Goal: Task Accomplishment & Management: Use online tool/utility

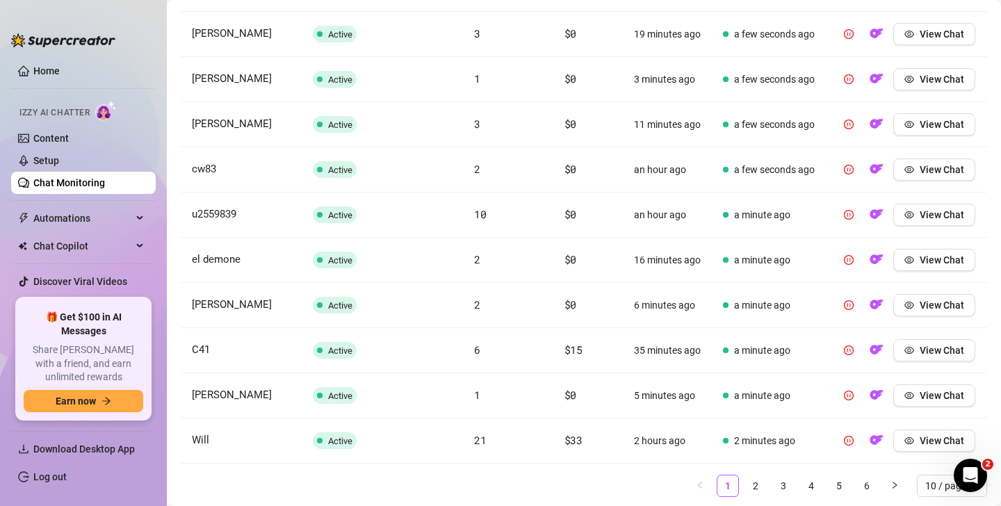
scroll to position [544, 0]
click at [585, 441] on td "$33" at bounding box center [588, 440] width 70 height 45
click at [919, 439] on button "View Chat" at bounding box center [934, 440] width 82 height 22
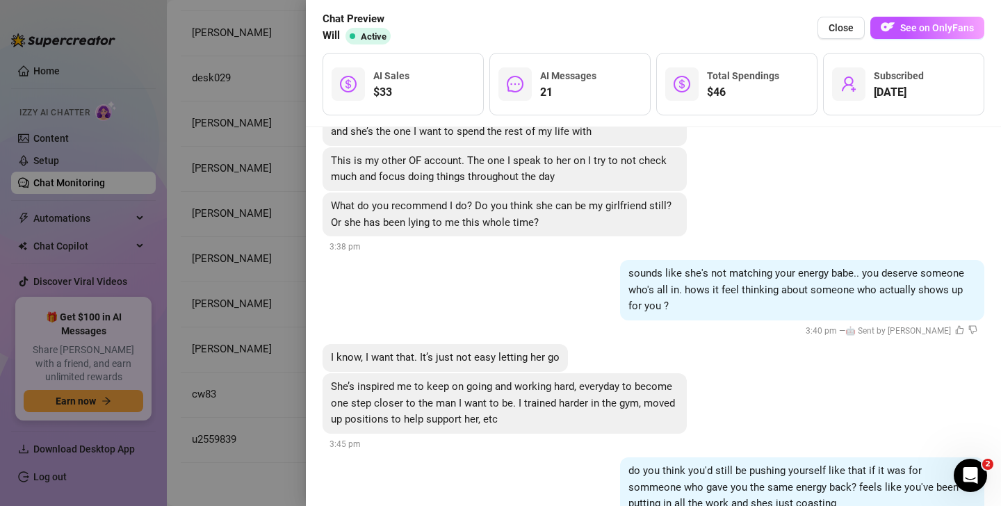
scroll to position [5473, 0]
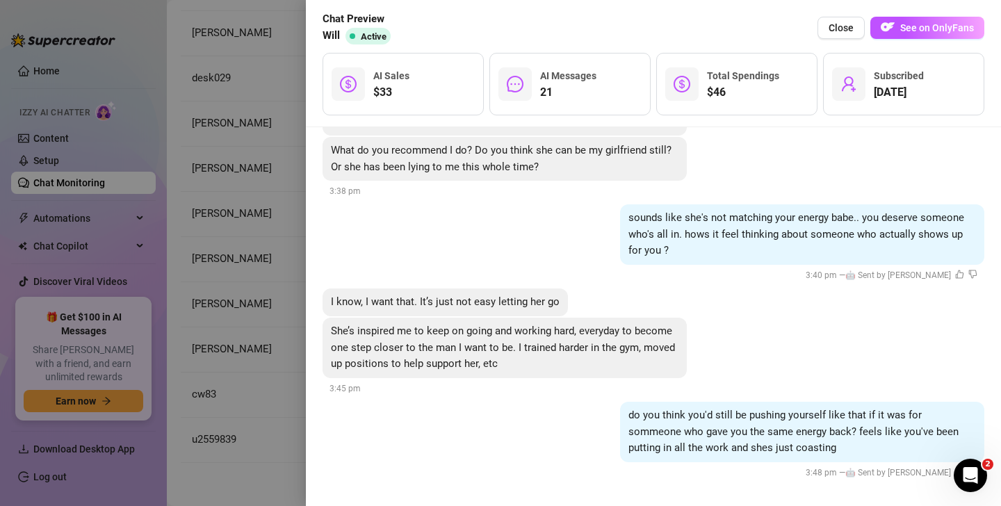
click at [263, 255] on div at bounding box center [500, 253] width 1001 height 506
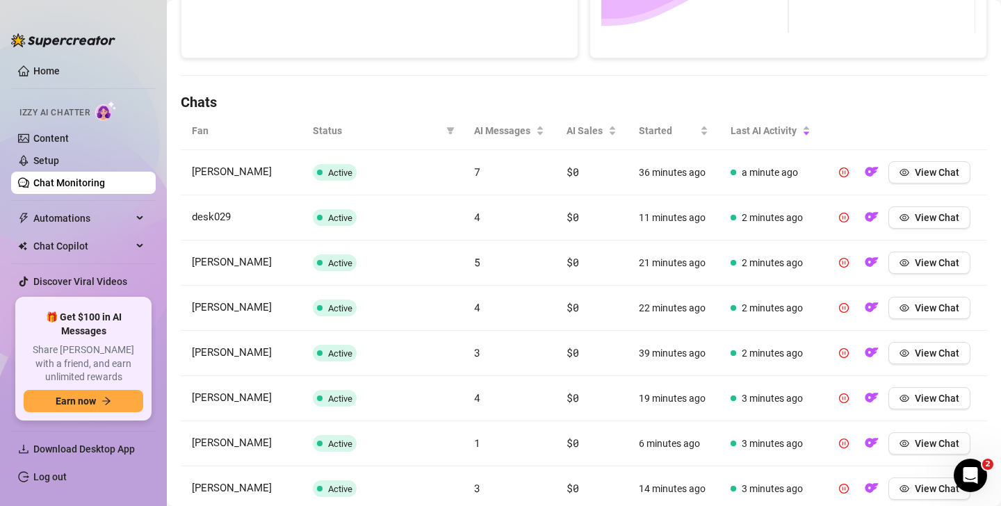
scroll to position [587, 0]
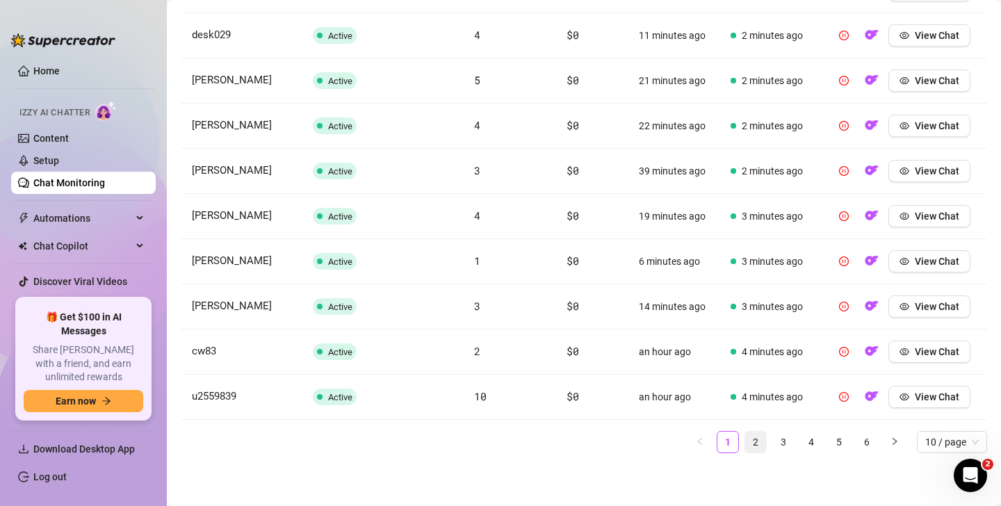
click at [756, 441] on link "2" at bounding box center [755, 442] width 21 height 21
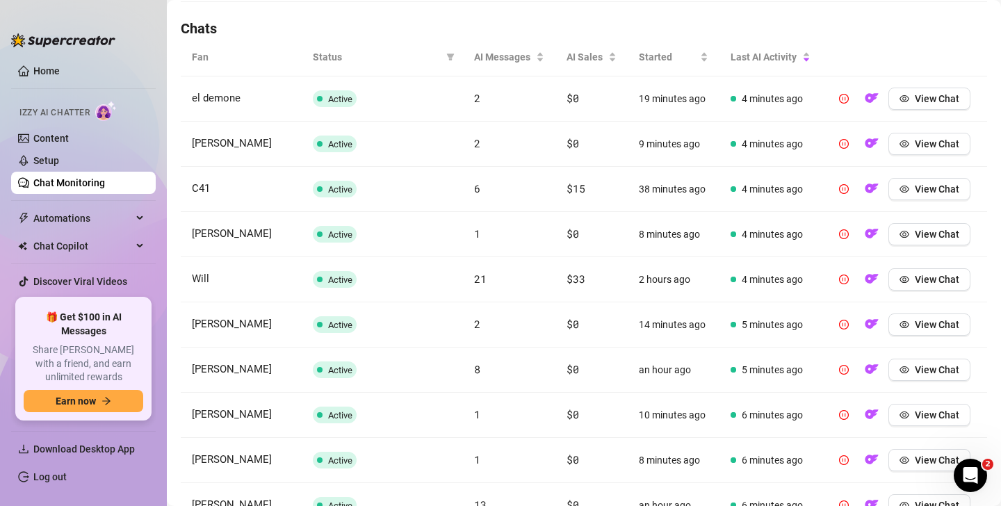
scroll to position [478, 0]
click at [929, 190] on span "View Chat" at bounding box center [937, 189] width 44 height 11
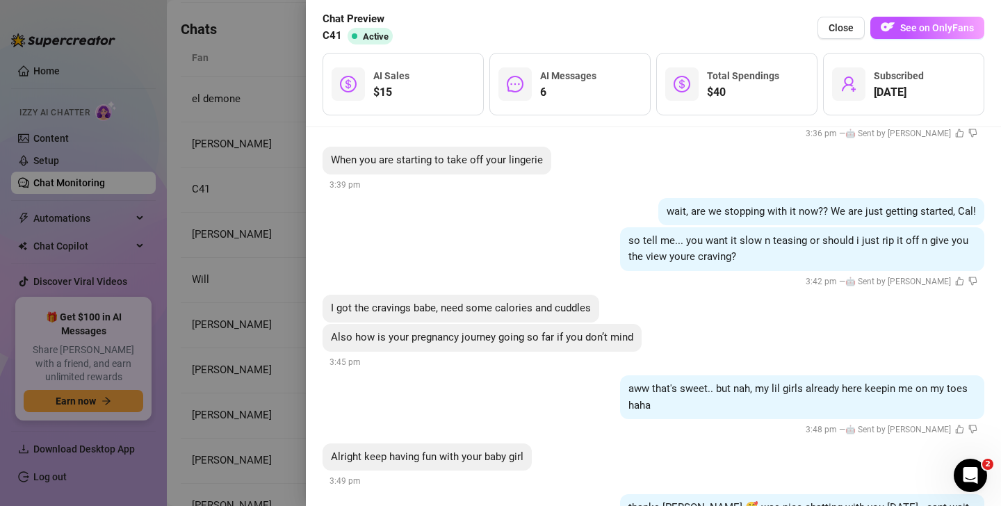
scroll to position [1760, 0]
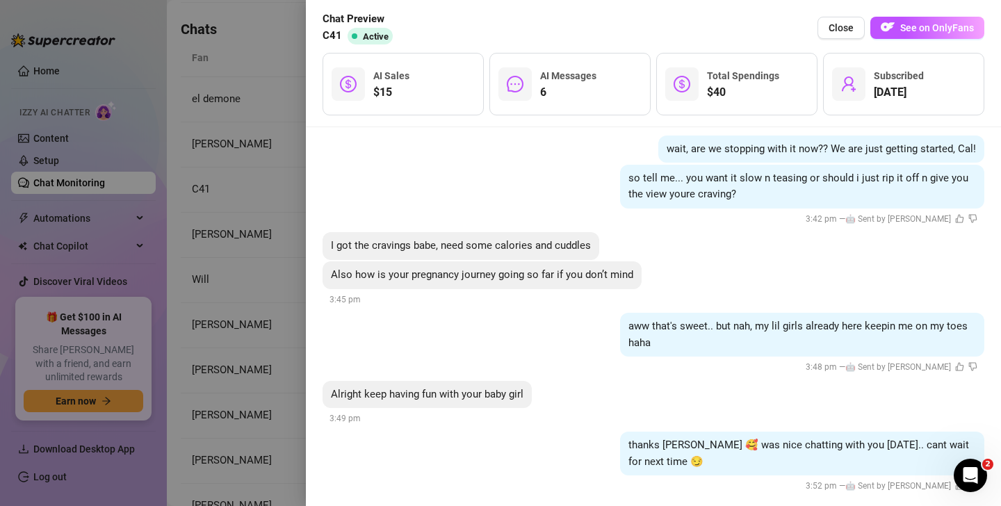
click at [260, 354] on div at bounding box center [500, 253] width 1001 height 506
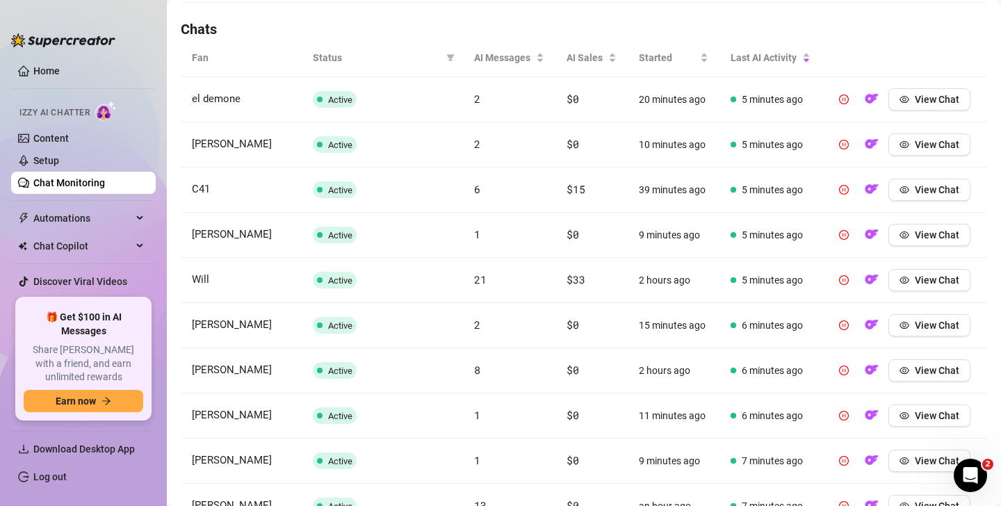
scroll to position [587, 0]
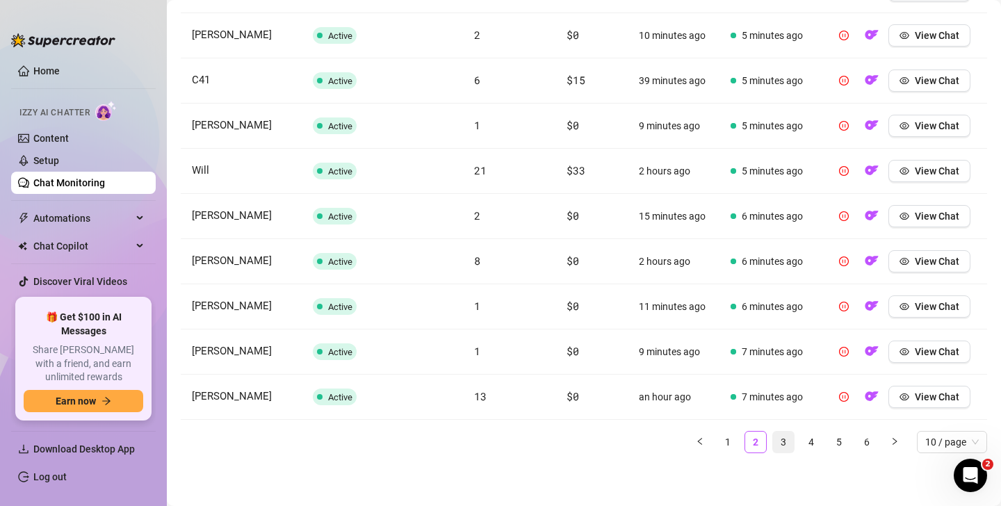
click at [781, 446] on link "3" at bounding box center [783, 442] width 21 height 21
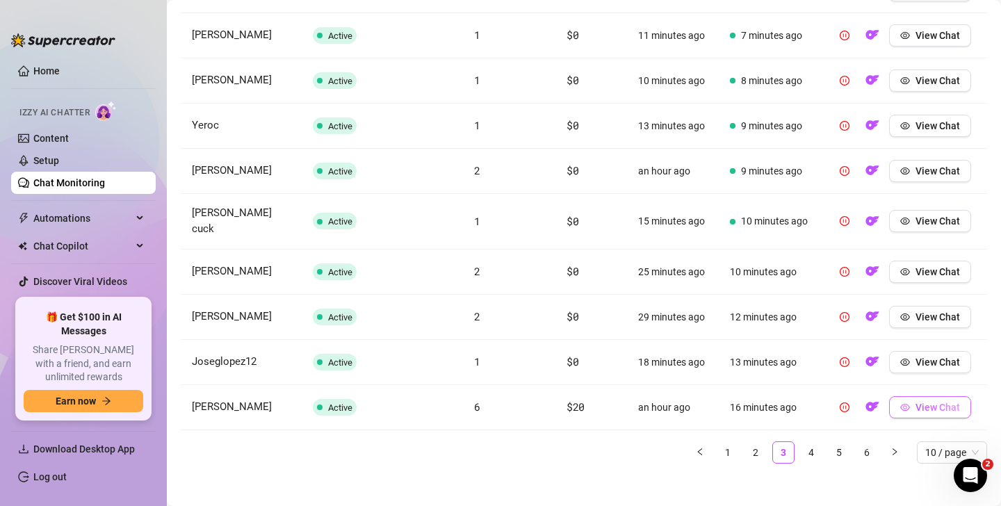
click at [918, 409] on span "View Chat" at bounding box center [937, 407] width 44 height 11
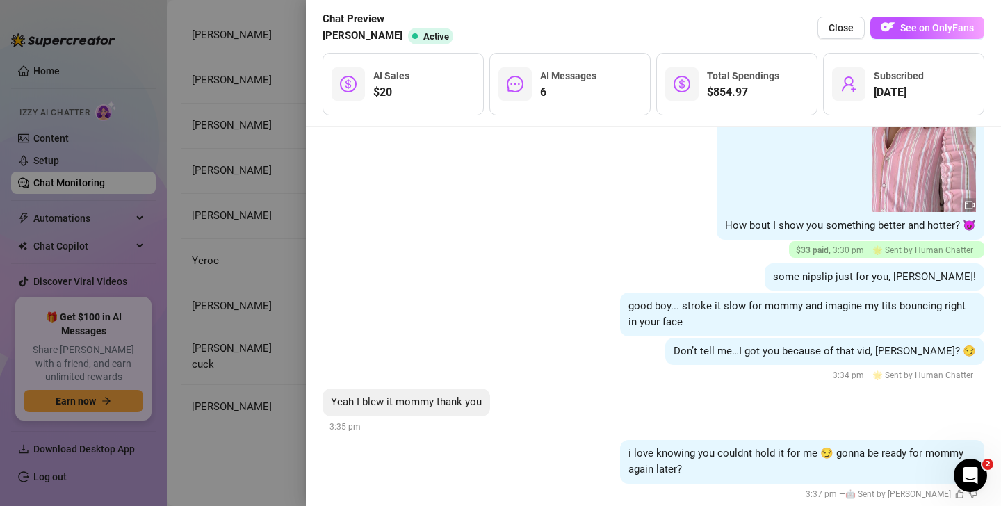
scroll to position [1946, 0]
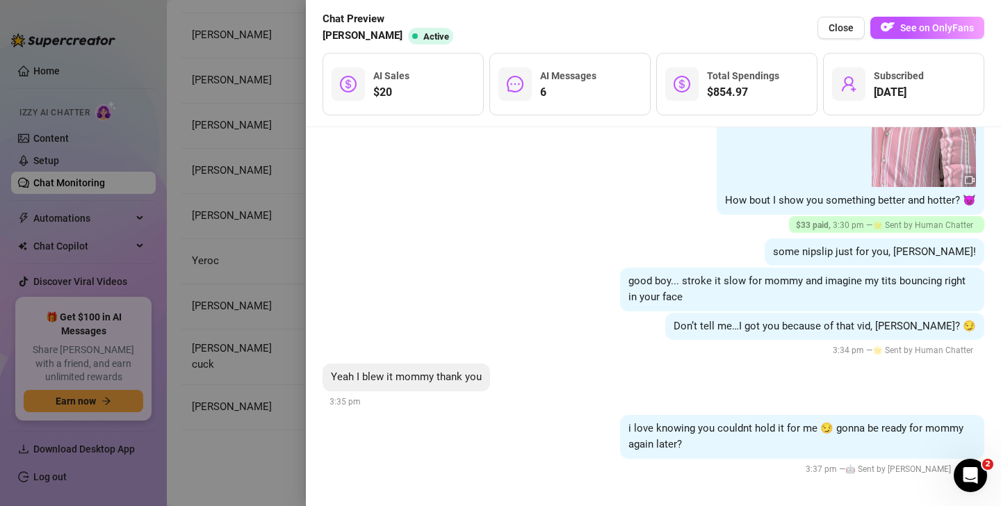
click at [270, 247] on div at bounding box center [500, 253] width 1001 height 506
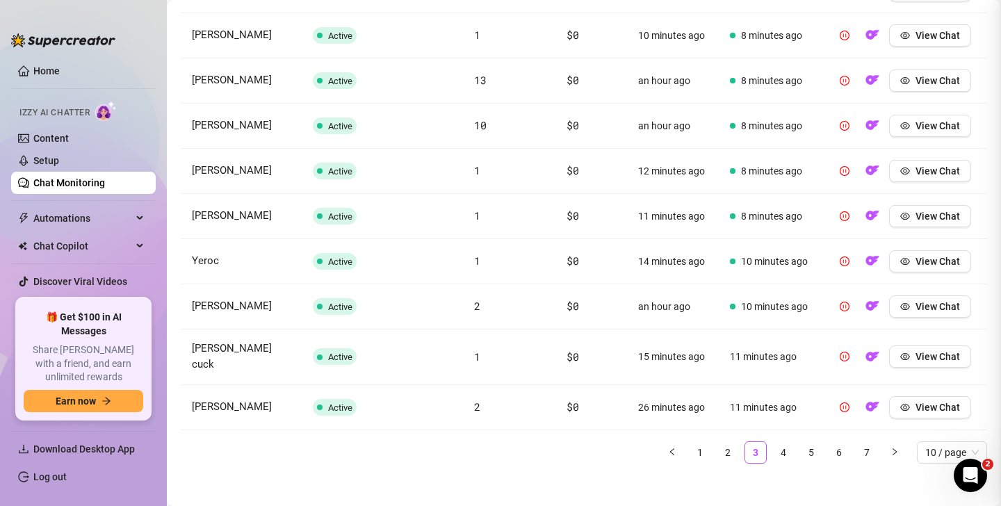
scroll to position [0, 0]
click at [784, 448] on link "4" at bounding box center [783, 452] width 21 height 21
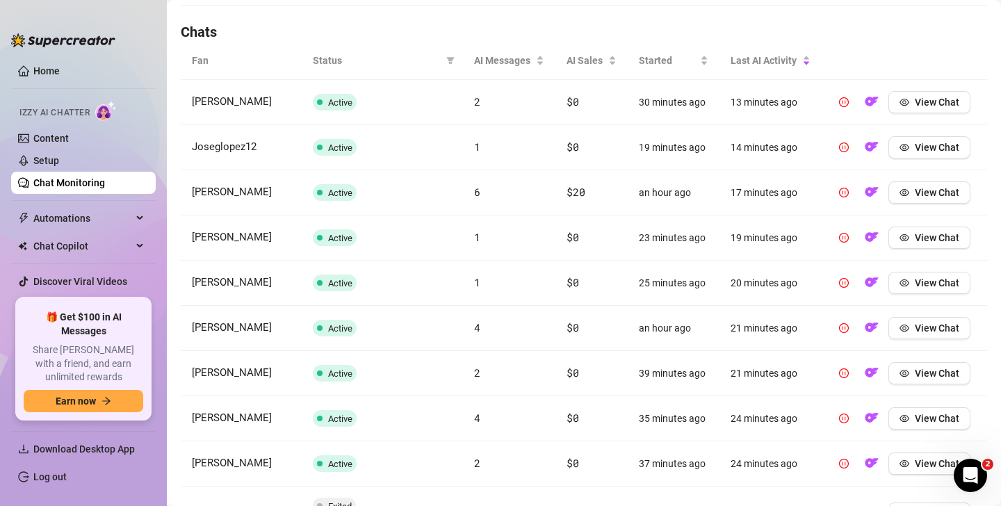
scroll to position [597, 0]
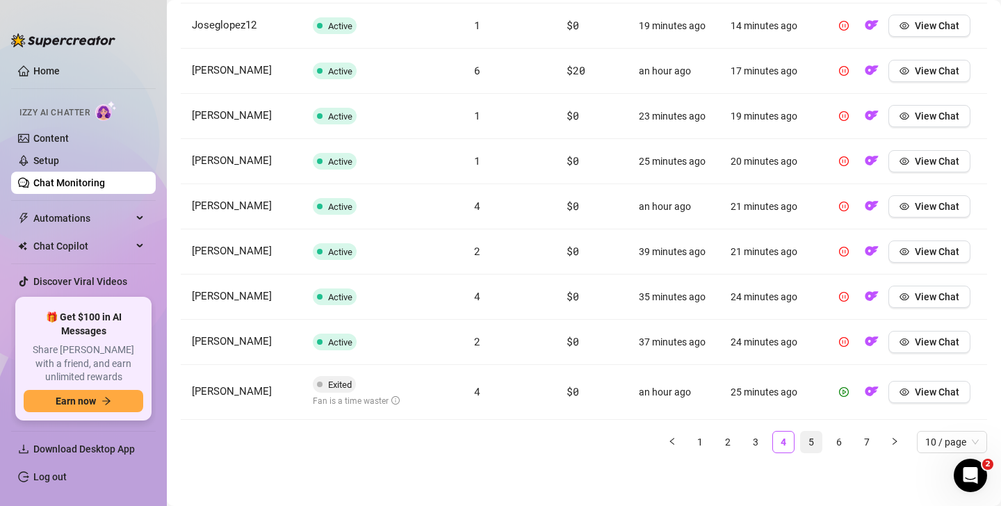
click at [807, 443] on link "5" at bounding box center [811, 442] width 21 height 21
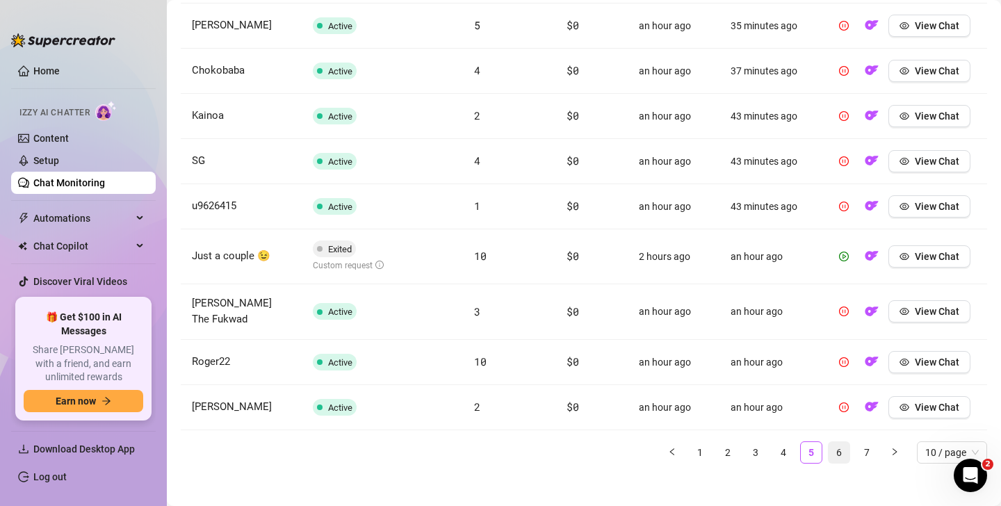
click at [836, 448] on link "6" at bounding box center [839, 452] width 21 height 21
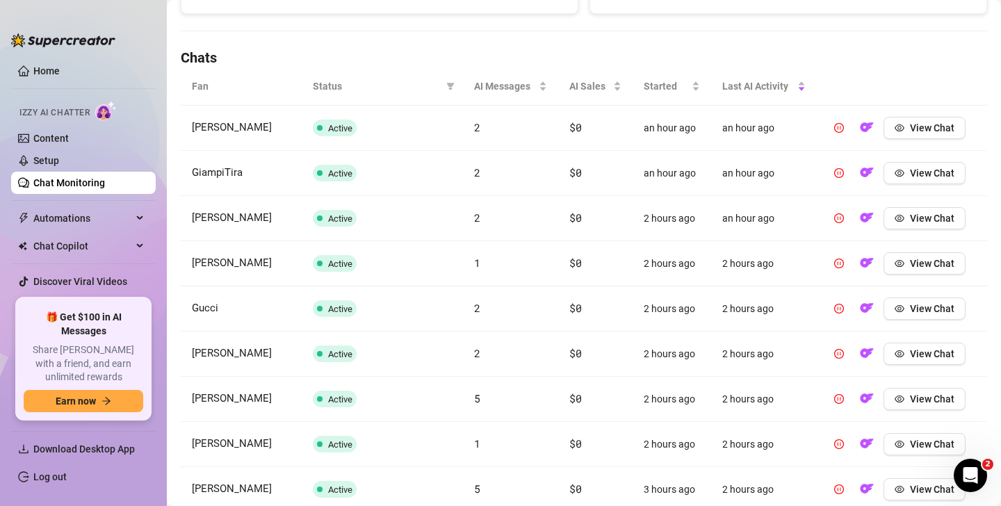
scroll to position [587, 0]
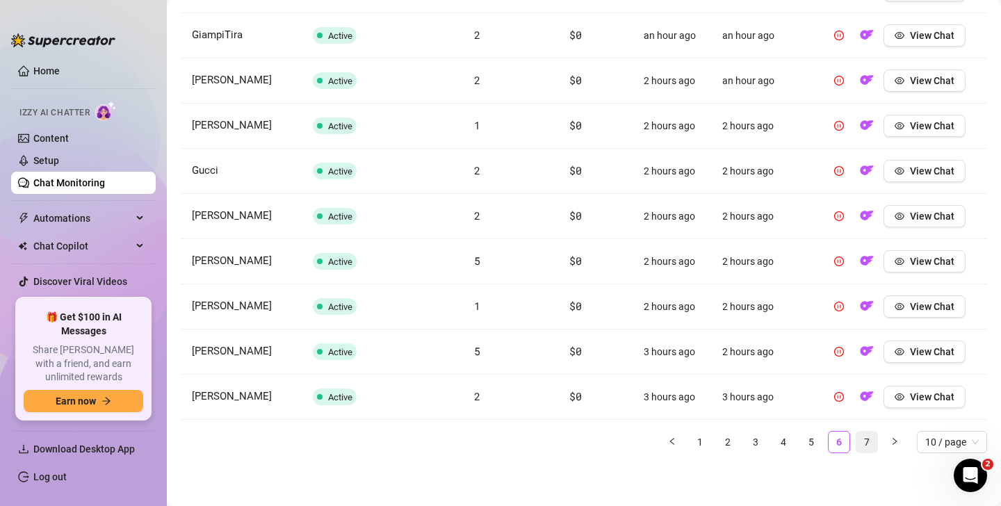
click at [876, 443] on link "7" at bounding box center [866, 442] width 21 height 21
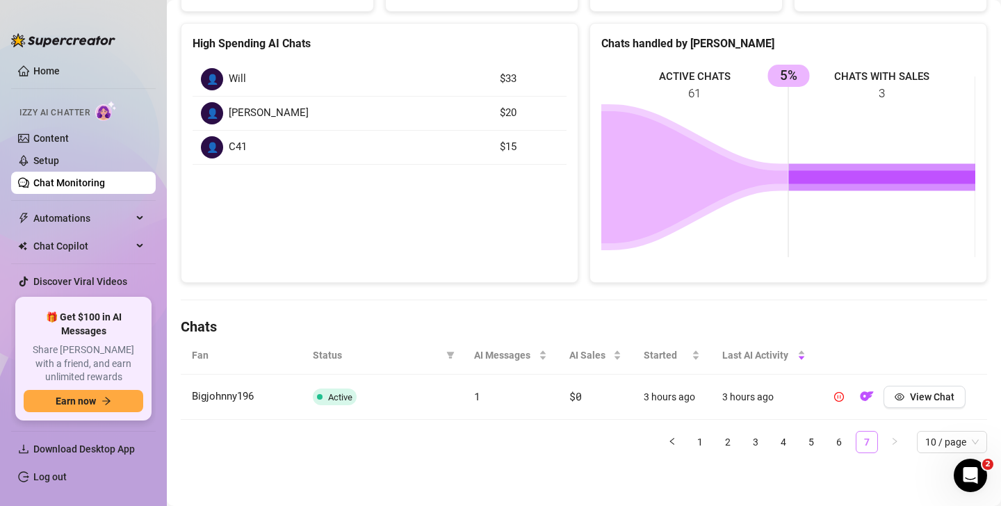
scroll to position [181, 0]
click at [703, 434] on link "1" at bounding box center [700, 442] width 21 height 21
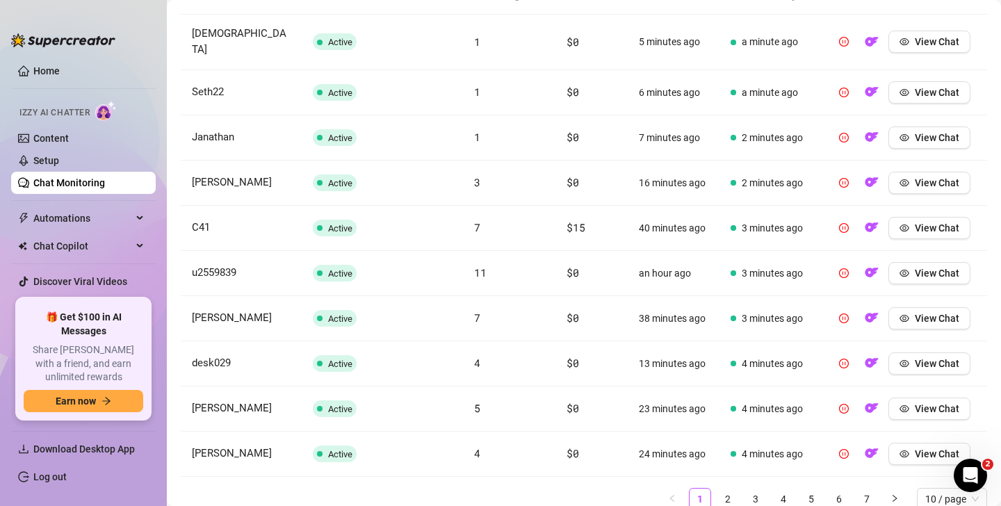
scroll to position [541, 0]
click at [933, 222] on span "View Chat" at bounding box center [937, 227] width 44 height 11
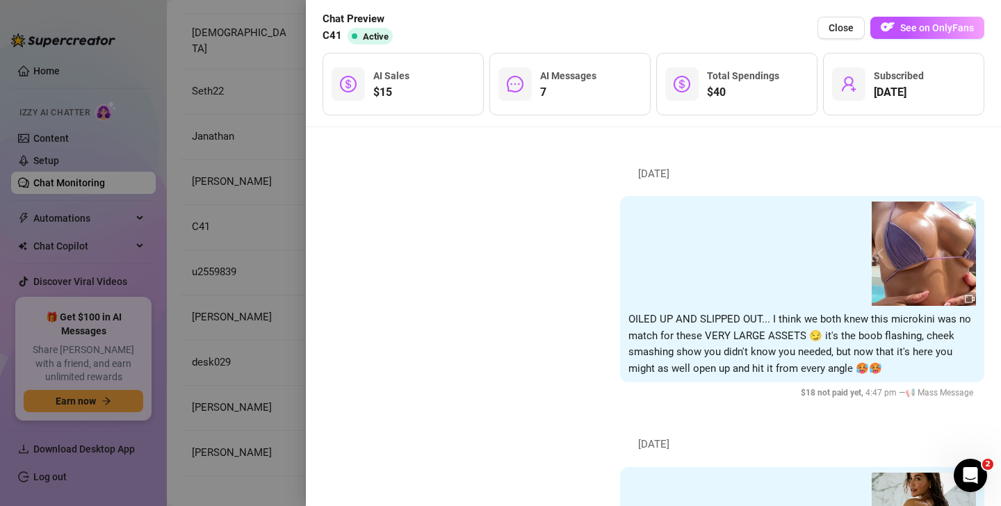
click at [246, 307] on div at bounding box center [500, 253] width 1001 height 506
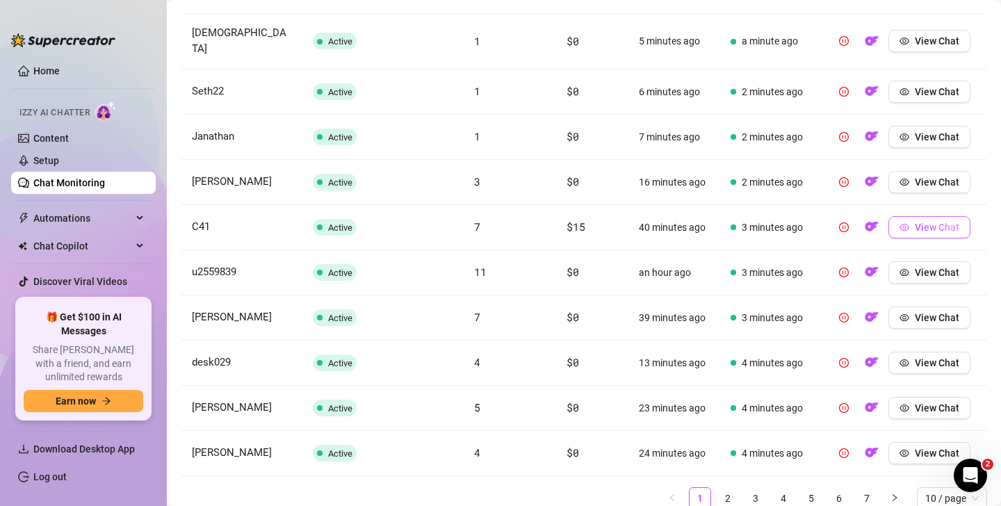
click at [938, 222] on span "View Chat" at bounding box center [937, 227] width 44 height 11
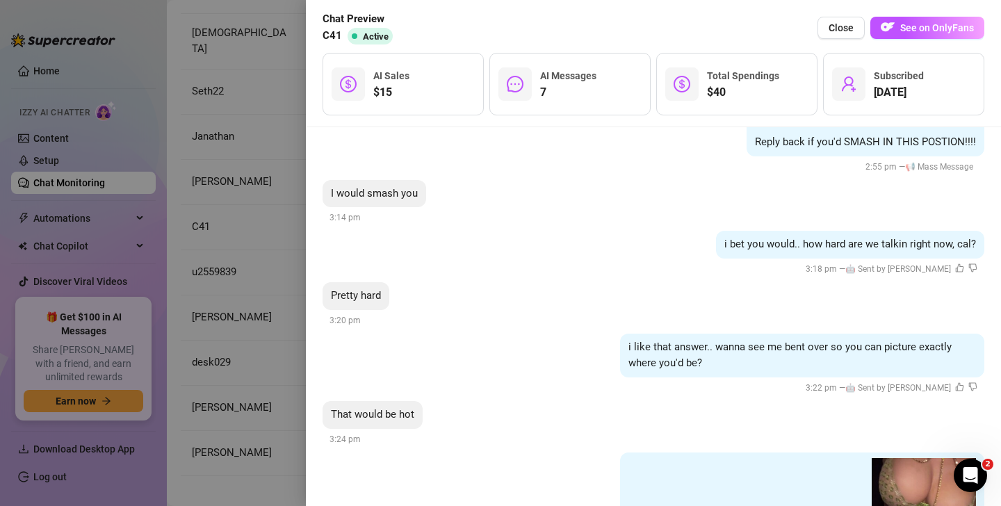
scroll to position [1760, 0]
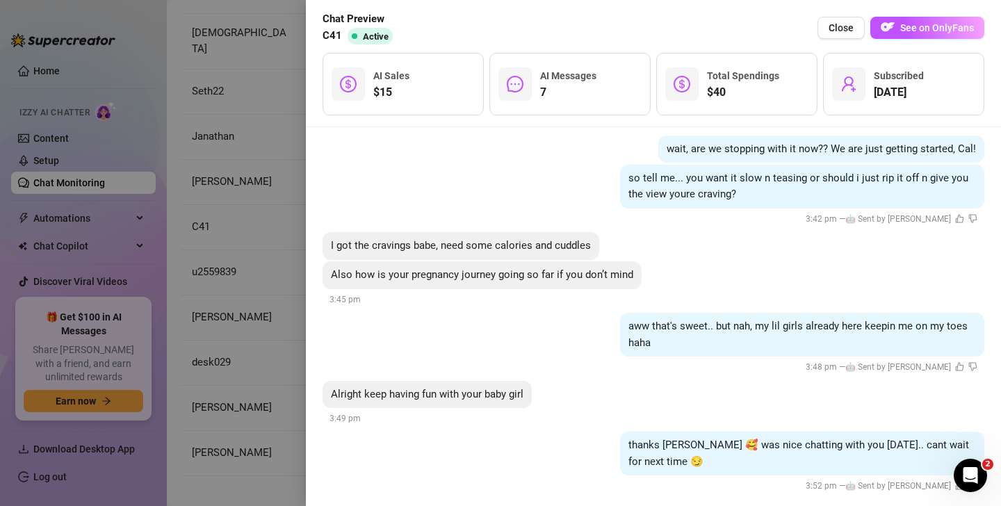
click at [218, 282] on div at bounding box center [500, 253] width 1001 height 506
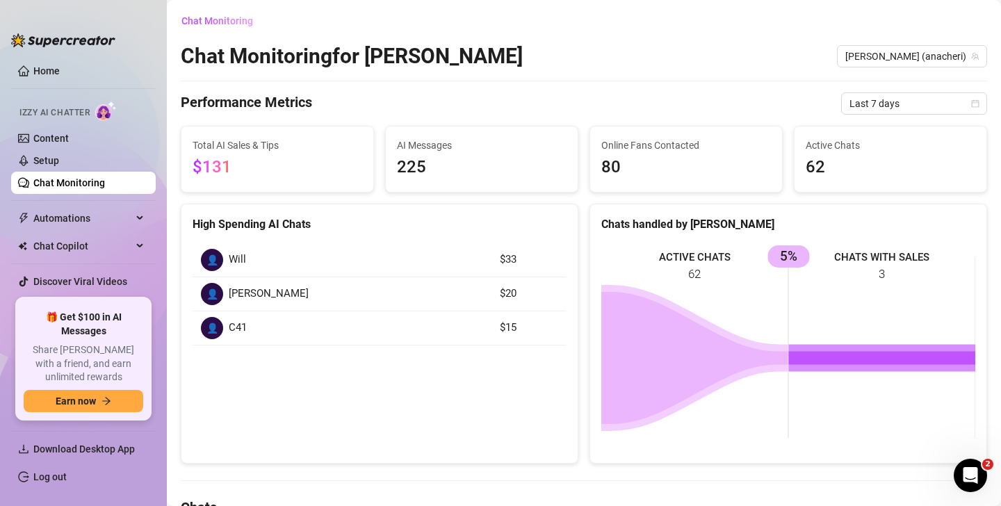
scroll to position [0, 0]
